Goal: Information Seeking & Learning: Learn about a topic

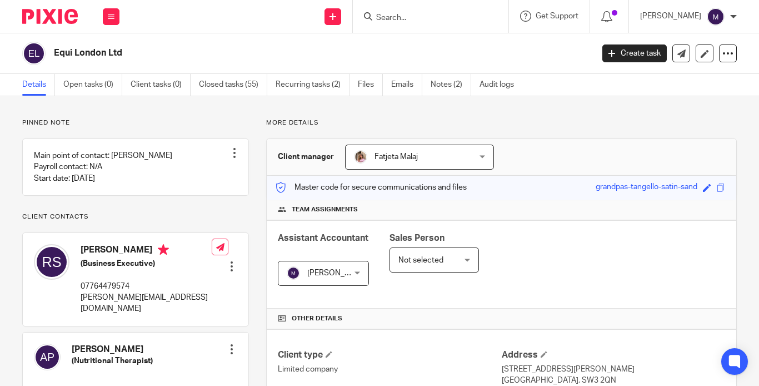
click at [406, 24] on div at bounding box center [431, 16] width 156 height 33
click at [409, 19] on input "Search" at bounding box center [425, 18] width 100 height 10
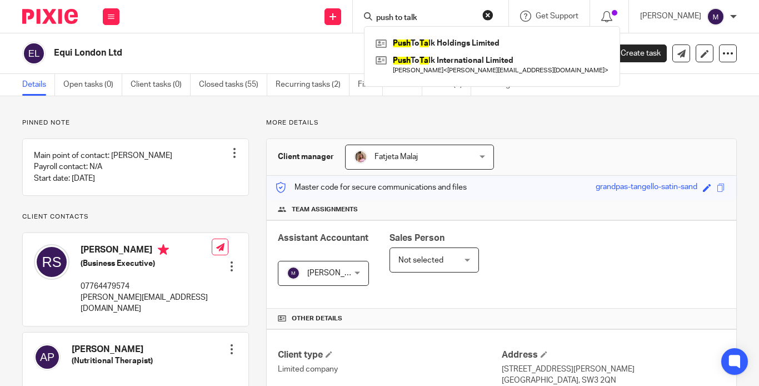
type input "push to talk"
click button "submit" at bounding box center [0, 0] width 0 height 0
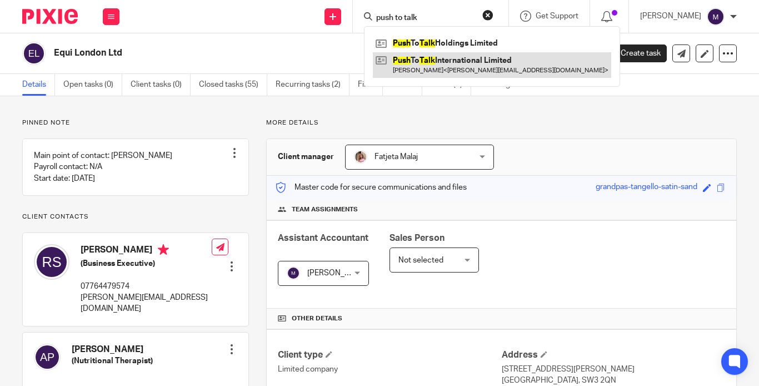
click at [459, 63] on link at bounding box center [492, 65] width 238 height 26
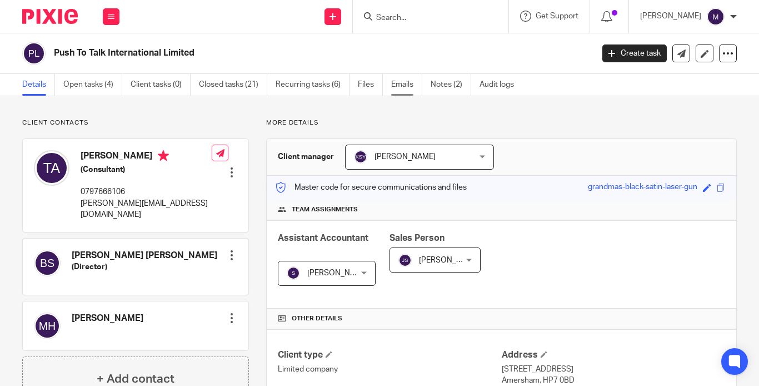
click at [391, 87] on link "Emails" at bounding box center [406, 85] width 31 height 22
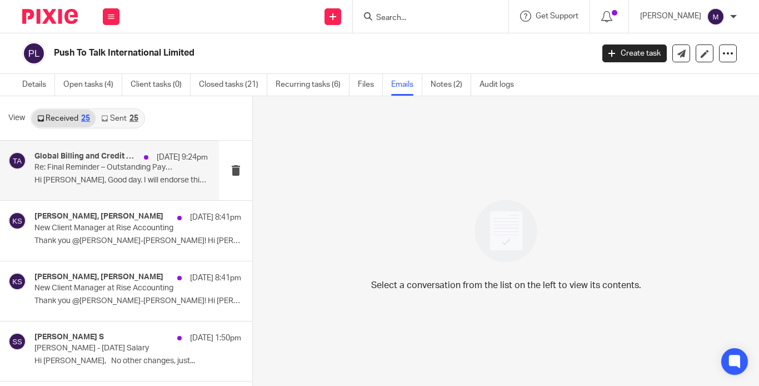
click at [63, 181] on p "Hi Tim, Good day. I will endorse this to..." at bounding box center [120, 180] width 173 height 9
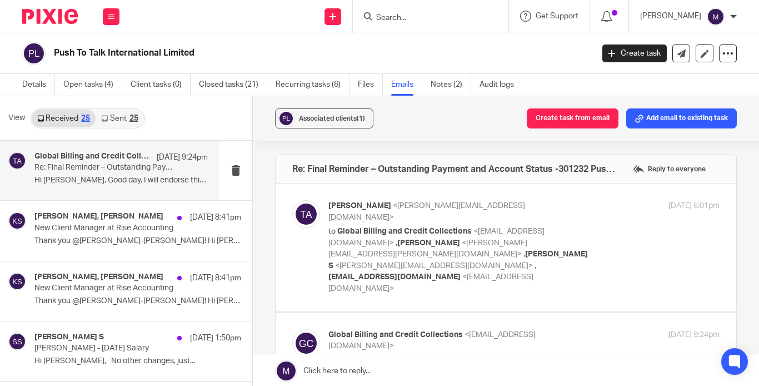
click at [484, 262] on span "<santhosh@riseaccounting.co.uk>" at bounding box center [434, 266] width 198 height 8
checkbox input "true"
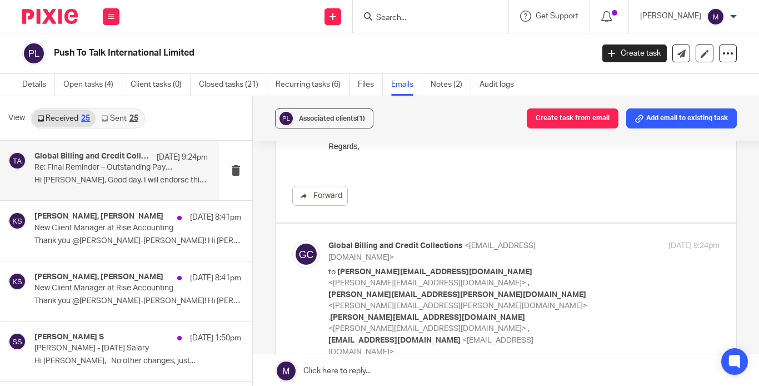
scroll to position [612, 0]
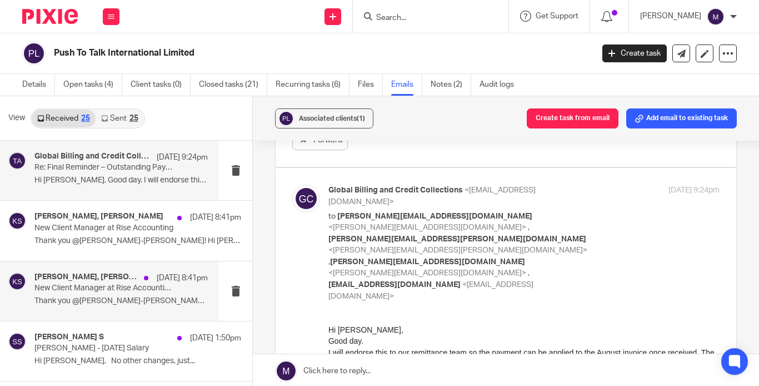
click at [97, 287] on p "New Client Manager at Rise Accounting" at bounding box center [103, 288] width 139 height 9
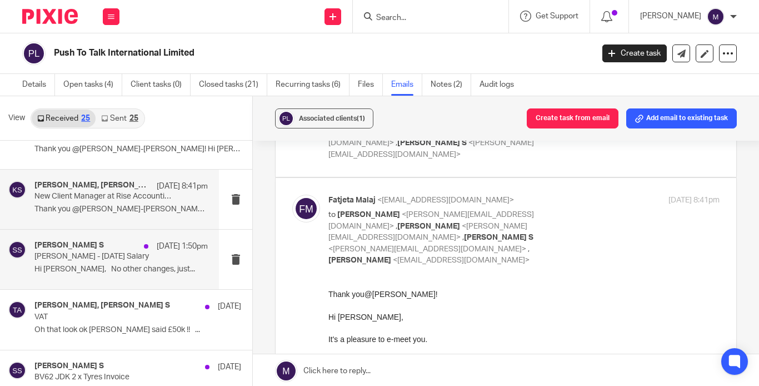
scroll to position [111, 0]
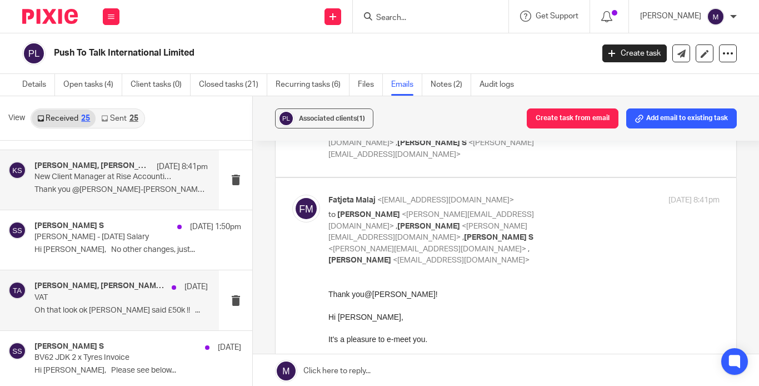
click at [78, 306] on p "Oh that look ok XERO said £50k !! ..." at bounding box center [120, 310] width 173 height 9
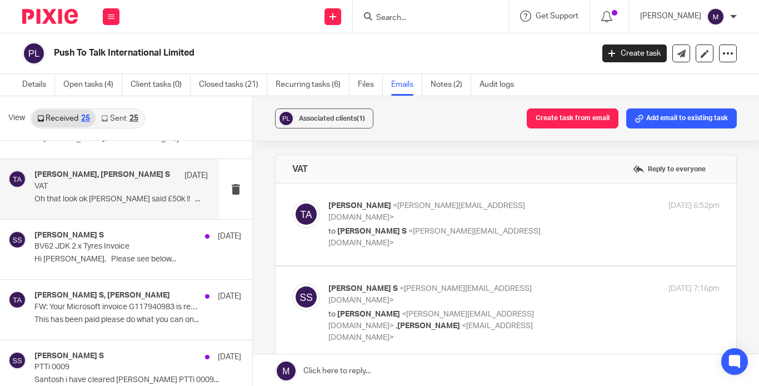
scroll to position [0, 0]
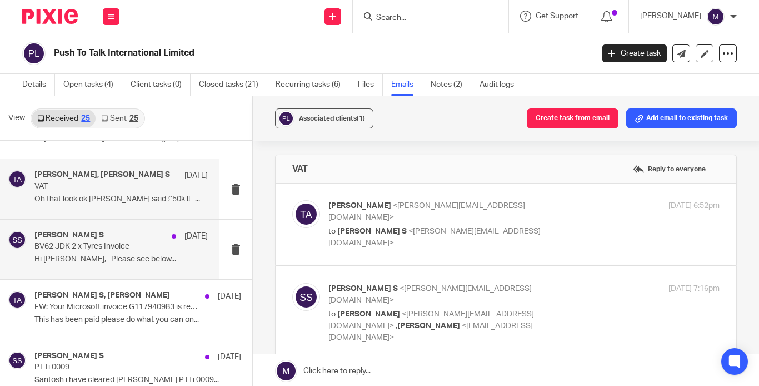
click at [75, 266] on div "Santhosh S 10 Oct BV62 JDK 2 x Tyres Invoice Hi Santosh, Please see below..." at bounding box center [109, 249] width 219 height 59
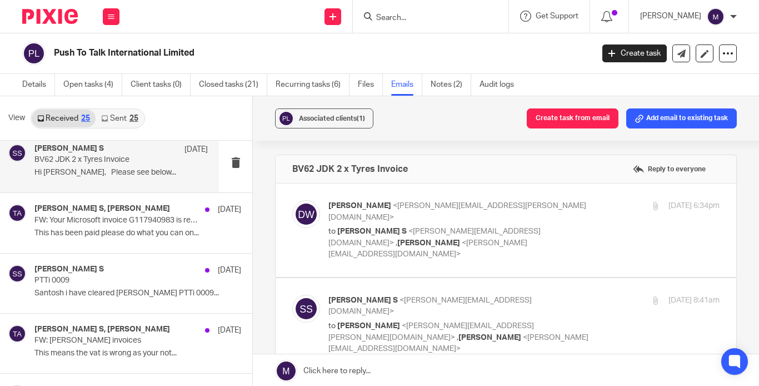
scroll to position [334, 0]
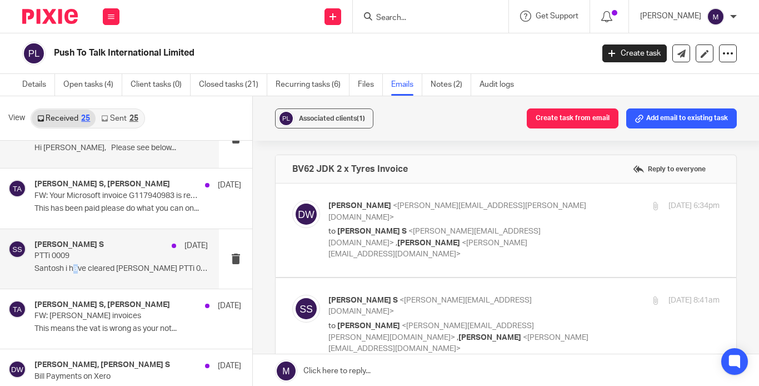
click at [76, 266] on p "Santosh i have cleared John Duggan PTTi 0009..." at bounding box center [120, 268] width 173 height 9
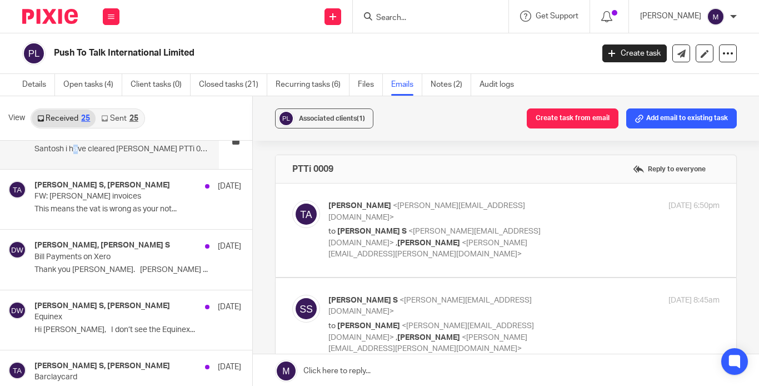
scroll to position [500, 0]
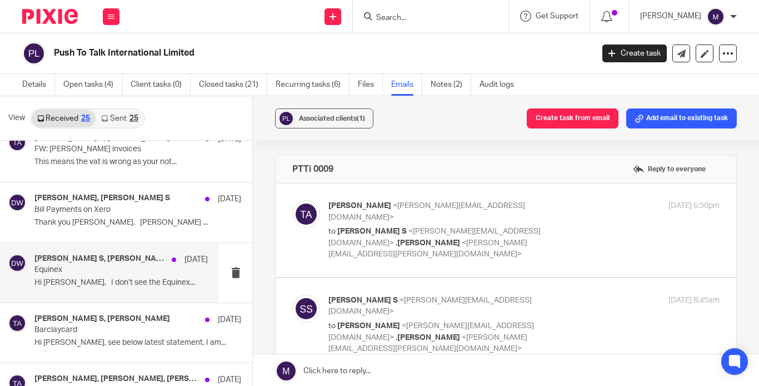
click at [79, 267] on div "Santhosh S, Debbie Ward 9 Oct Equinex Hi Santosh, I don’t see the Equinex..." at bounding box center [120, 272] width 173 height 37
click at [417, 239] on label at bounding box center [506, 229] width 461 height 93
click at [292, 200] on input "checkbox" at bounding box center [292, 200] width 1 height 1
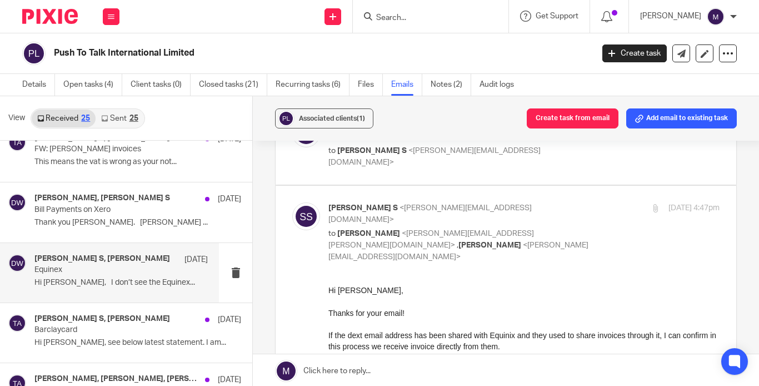
scroll to position [56, 0]
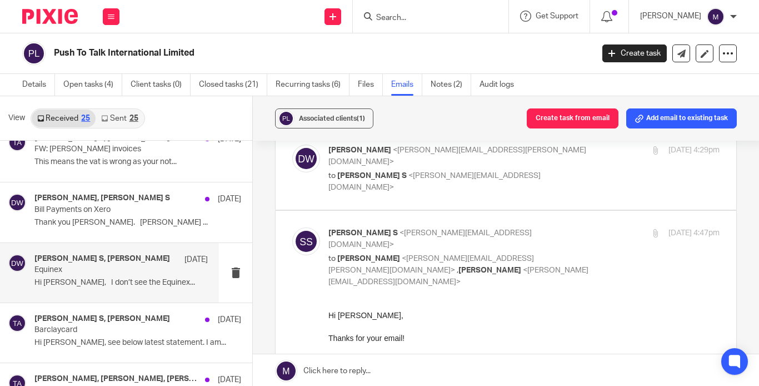
click at [465, 175] on div "Debbie Ward <debbie.ward@ptti.co.uk> to Santhosh S <santhosh@riseaccounting.co.…" at bounding box center [505, 169] width 427 height 48
click at [460, 170] on p "to Santhosh S <santhosh@riseaccounting.co.uk>" at bounding box center [459, 181] width 261 height 23
checkbox input "true"
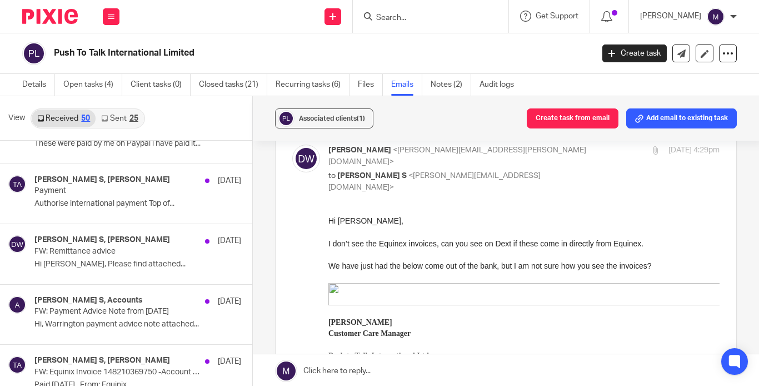
scroll to position [778, 0]
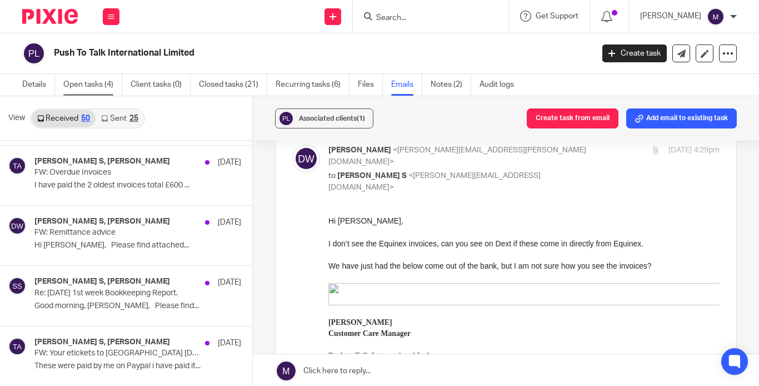
click at [79, 82] on link "Open tasks (4)" at bounding box center [92, 85] width 59 height 22
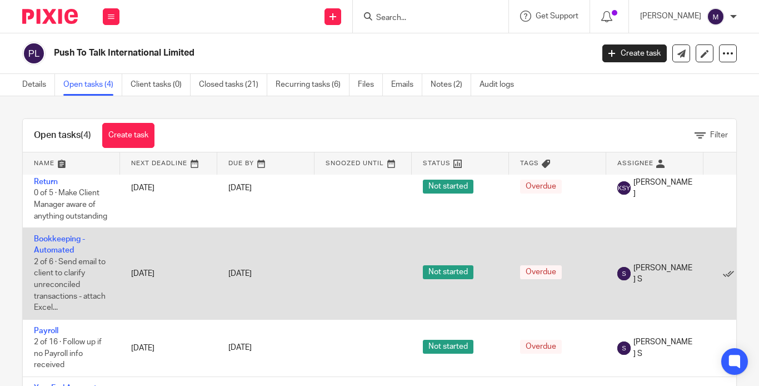
scroll to position [49, 0]
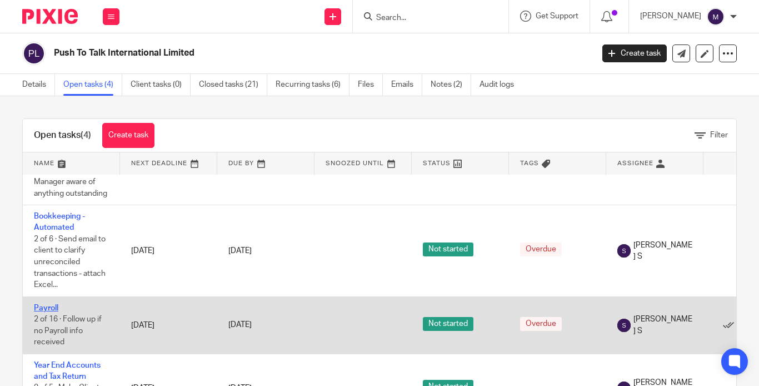
click at [47, 304] on link "Payroll" at bounding box center [46, 308] width 24 height 8
click at [53, 304] on link "Payroll" at bounding box center [46, 308] width 24 height 8
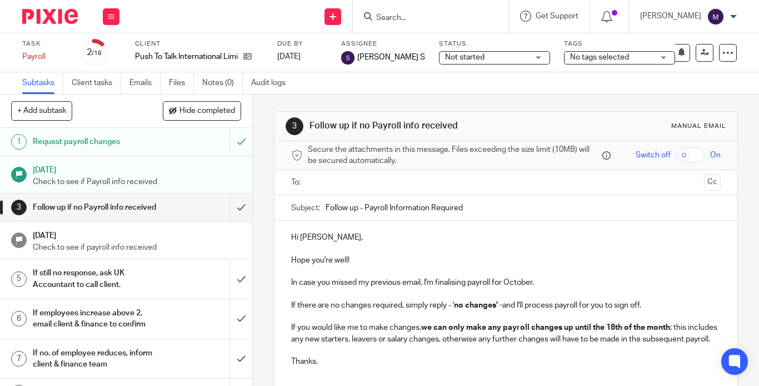
click at [76, 173] on h1 "[DATE]" at bounding box center [137, 169] width 209 height 14
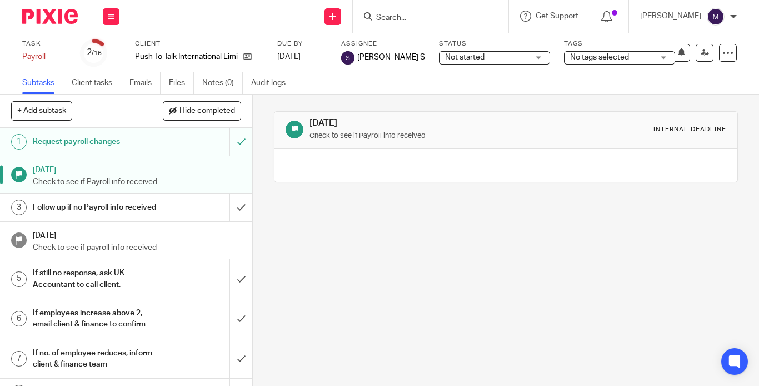
click at [74, 145] on h1 "Request payroll changes" at bounding box center [95, 141] width 124 height 17
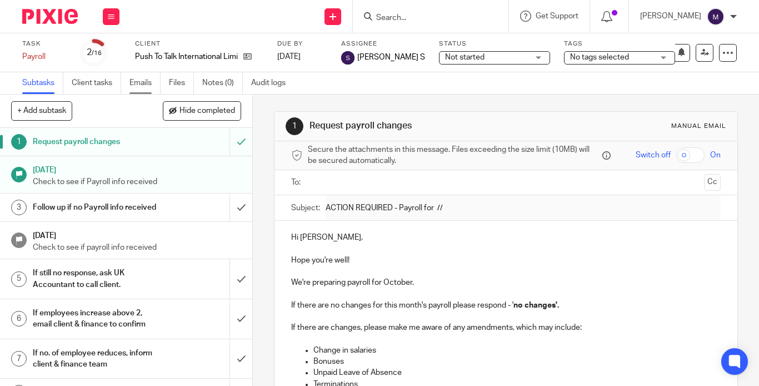
click at [143, 92] on link "Emails" at bounding box center [145, 83] width 31 height 22
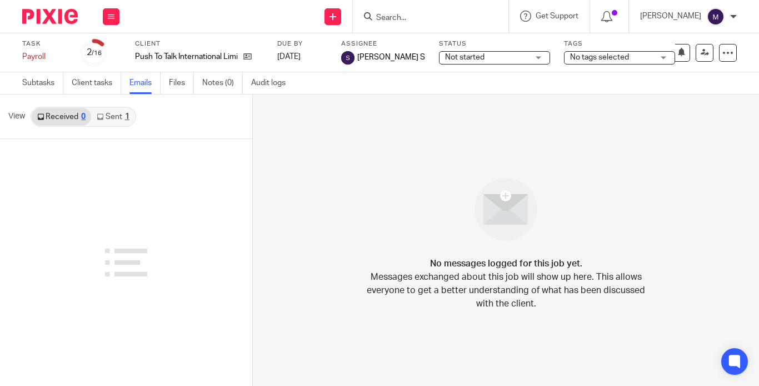
click at [311, 217] on div "No messages logged for this job yet. Messages exchanged about this job will sho…" at bounding box center [506, 240] width 506 height 291
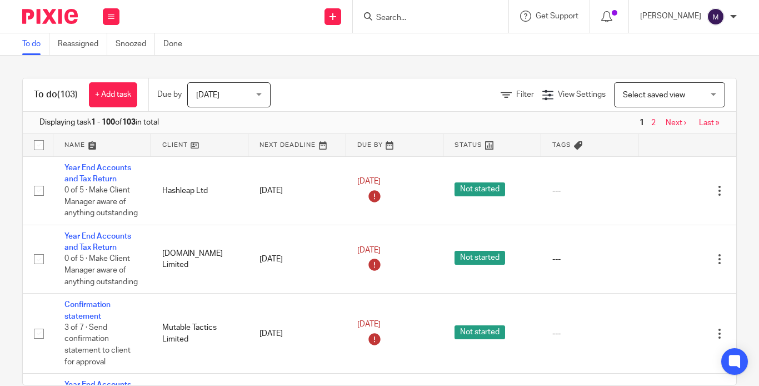
click at [433, 22] on input "Search" at bounding box center [425, 18] width 100 height 10
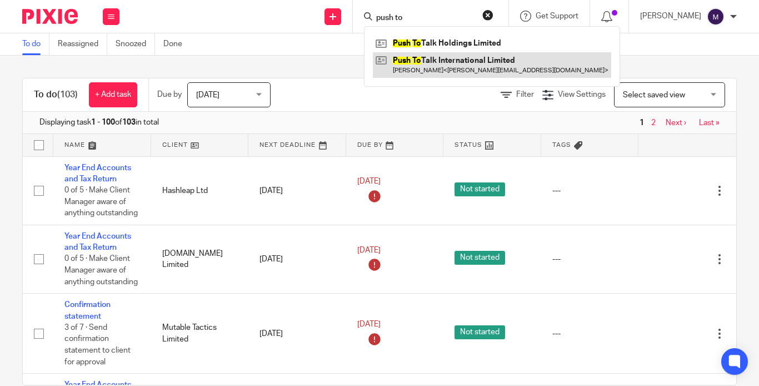
type input "push to"
click at [472, 53] on link at bounding box center [492, 65] width 238 height 26
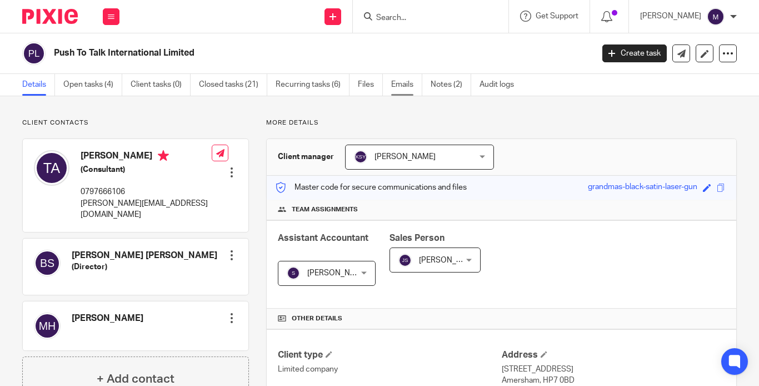
click at [391, 80] on link "Emails" at bounding box center [406, 85] width 31 height 22
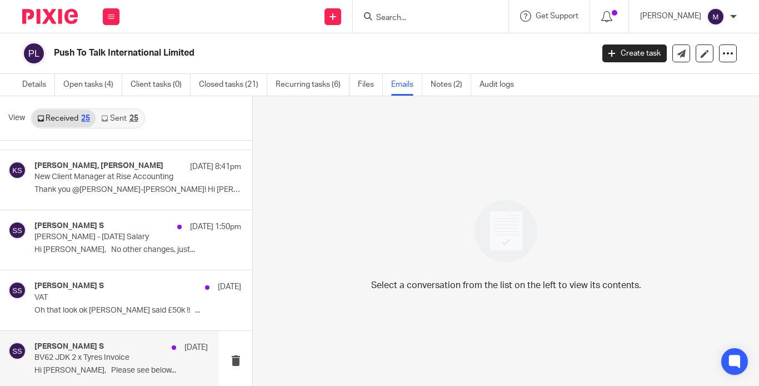
scroll to position [167, 0]
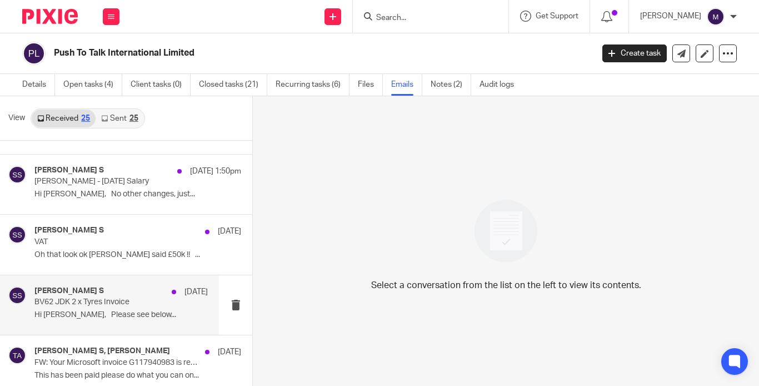
click at [76, 315] on p "Hi Santosh, Please see below..." at bounding box center [120, 314] width 173 height 9
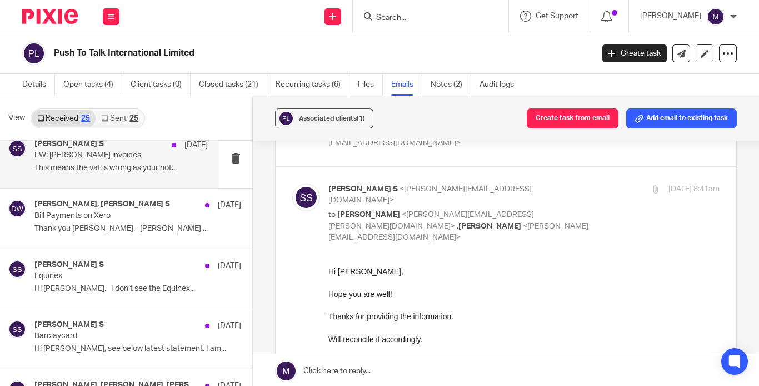
scroll to position [500, 0]
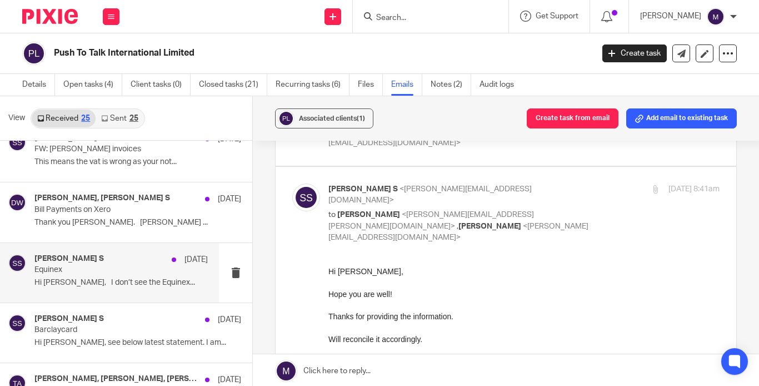
click at [72, 269] on div "Santhosh S 9 Oct Equinex Hi Santosh, I don’t see the Equinex..." at bounding box center [120, 272] width 173 height 37
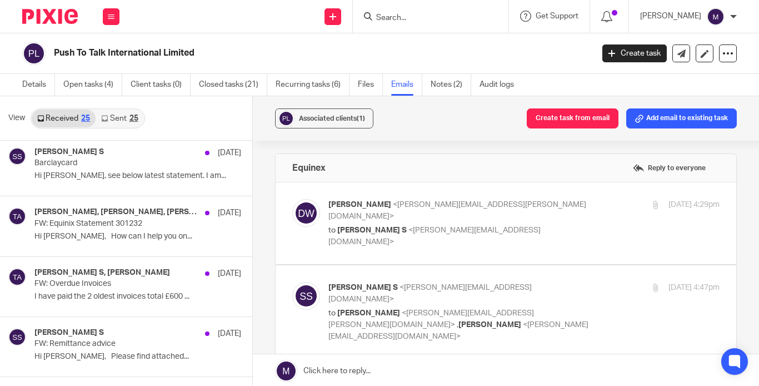
scroll to position [0, 0]
click at [431, 230] on div "Debbie Ward <debbie.ward@ptti.co.uk> to Santhosh S <santhosh@riseaccounting.co.…" at bounding box center [505, 224] width 427 height 48
click at [475, 226] on p "to Santhosh S <santhosh@riseaccounting.co.uk>" at bounding box center [459, 237] width 261 height 23
checkbox input "true"
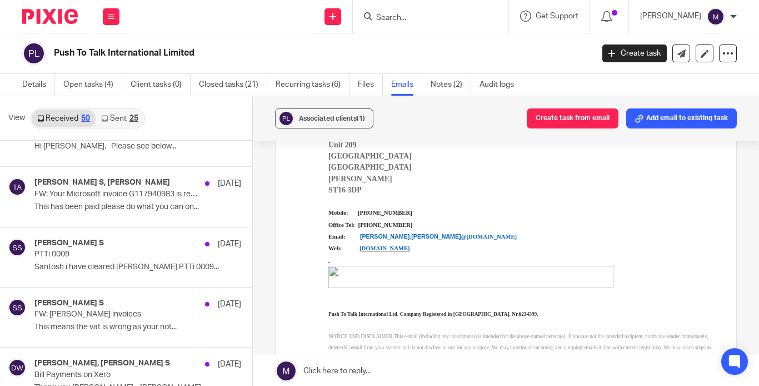
scroll to position [334, 0]
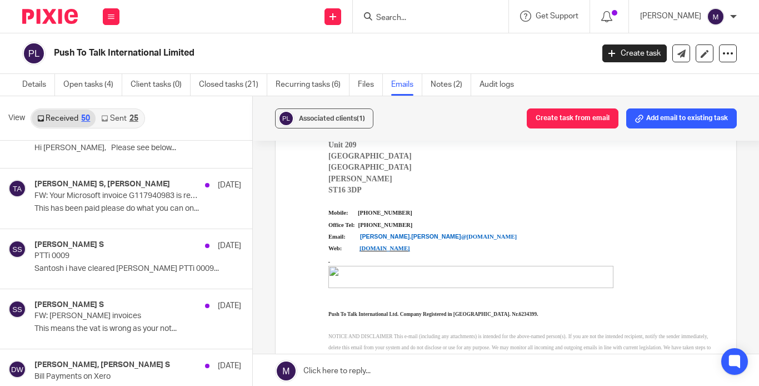
click at [130, 116] on div "25" at bounding box center [134, 119] width 9 height 8
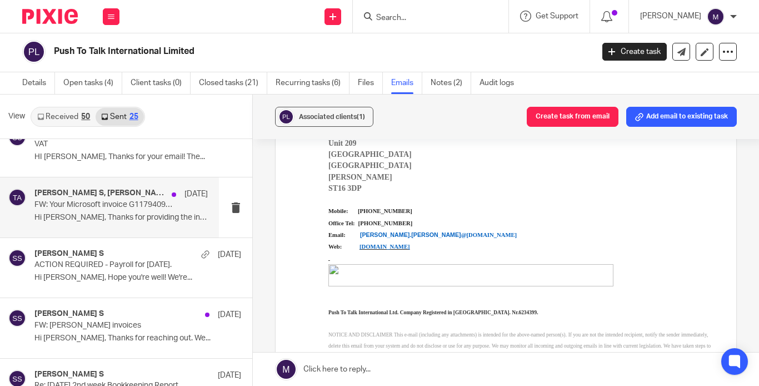
scroll to position [222, 0]
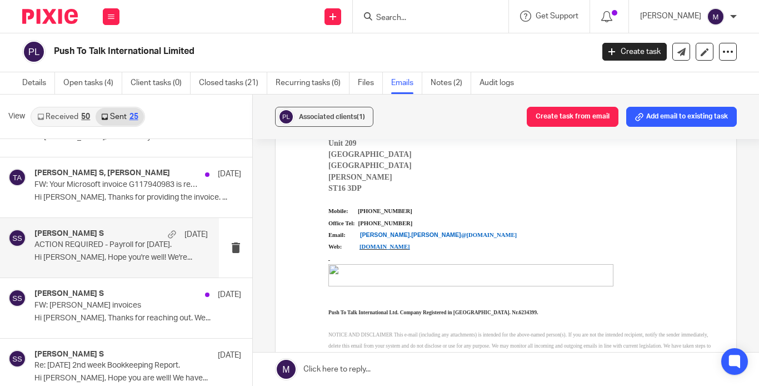
click at [71, 253] on p "Hi Timothy, Hope you're well! We're..." at bounding box center [120, 257] width 173 height 9
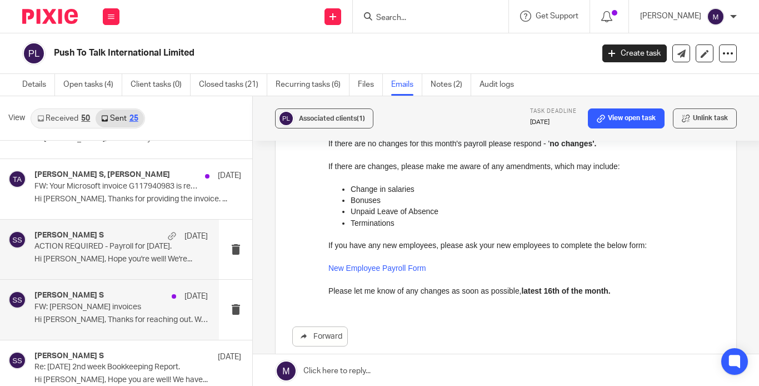
scroll to position [0, 0]
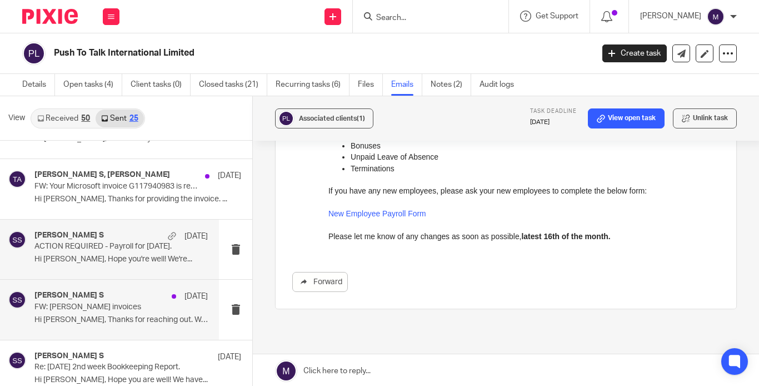
click at [88, 305] on p "FW: John D invoices" at bounding box center [103, 306] width 139 height 9
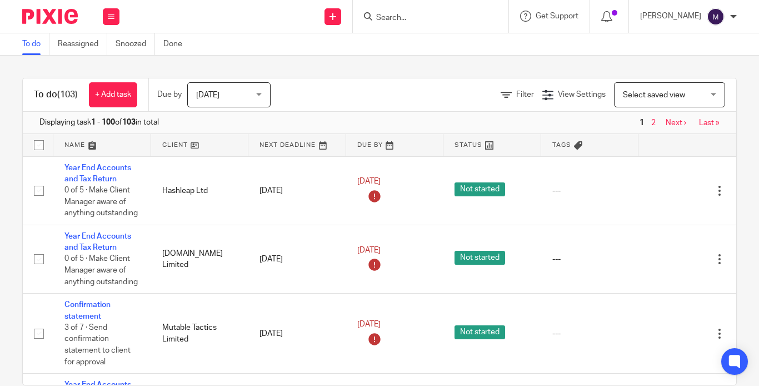
click at [427, 19] on input "Search" at bounding box center [425, 18] width 100 height 10
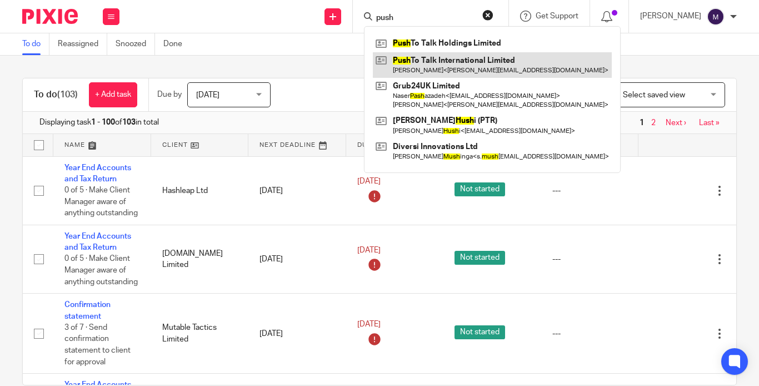
type input "push"
click at [460, 66] on link at bounding box center [492, 65] width 239 height 26
